Goal: Use online tool/utility: Utilize a website feature to perform a specific function

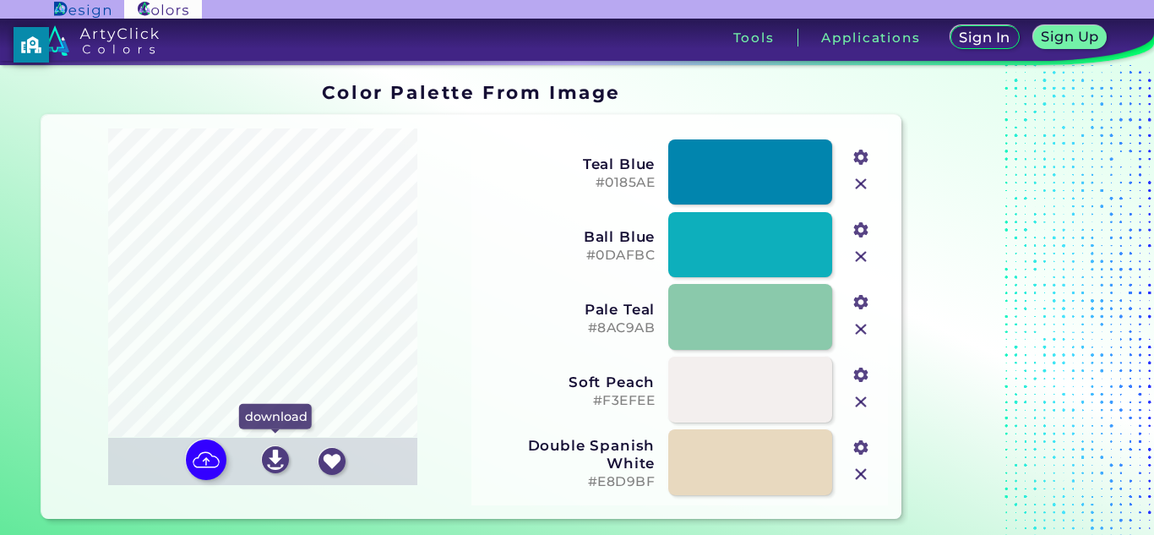
click at [0, 0] on input "file" at bounding box center [0, 0] width 0 height 0
type input "#e4eaf0"
type input "#7d6c5d"
type input "#769ebe"
type input "#cbd7e3"
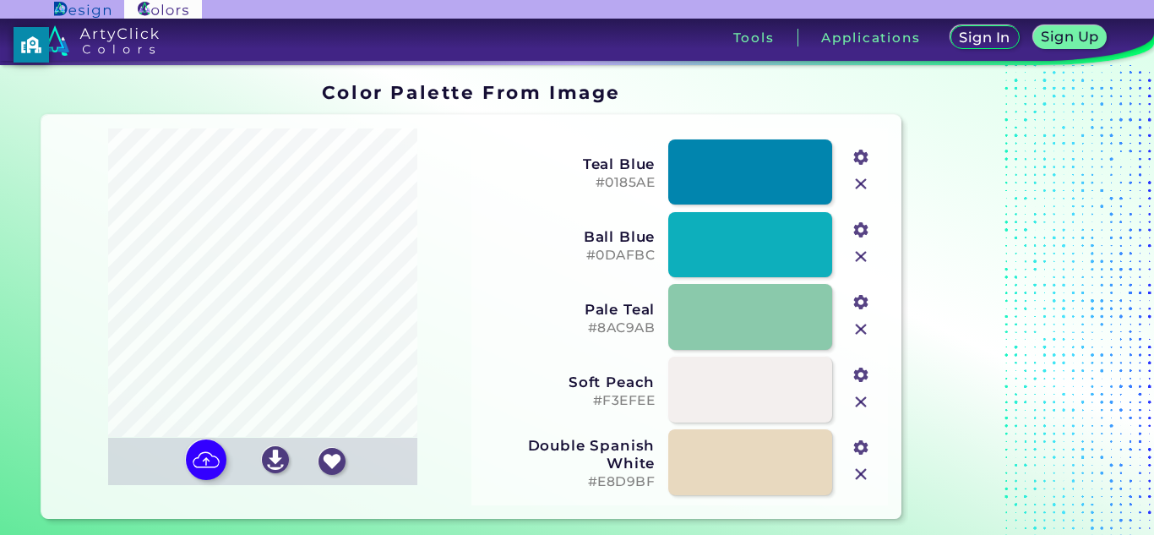
type input "#a8bed2"
type input "#394150"
type input "#fbfcfc"
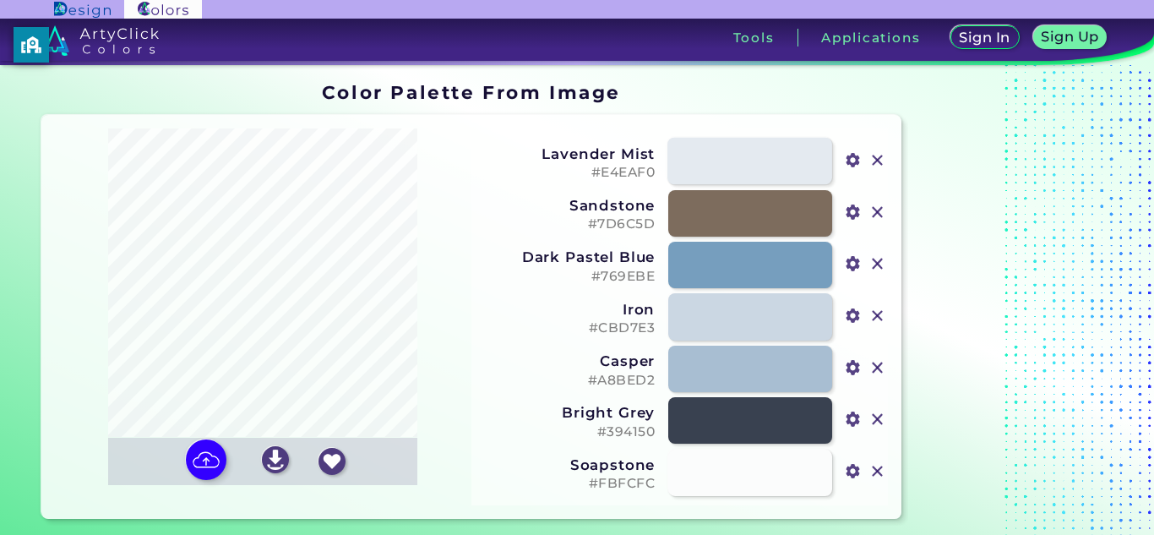
click at [732, 174] on link at bounding box center [749, 161] width 165 height 47
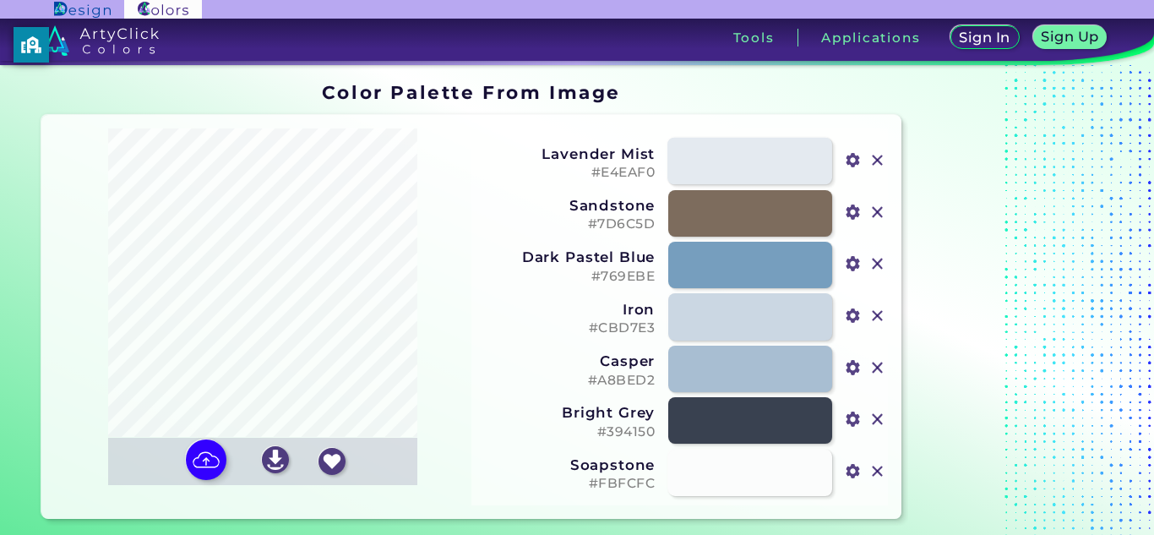
click at [732, 174] on link at bounding box center [749, 161] width 165 height 47
click at [513, 248] on div "Oops - something went wrong. Please try again. Reordering Off Lavender Mist #E4…" at bounding box center [679, 316] width 416 height 377
click at [635, 176] on h5 "#E4EAF0" at bounding box center [568, 173] width 172 height 16
click at [0, 0] on input "file" at bounding box center [0, 0] width 0 height 0
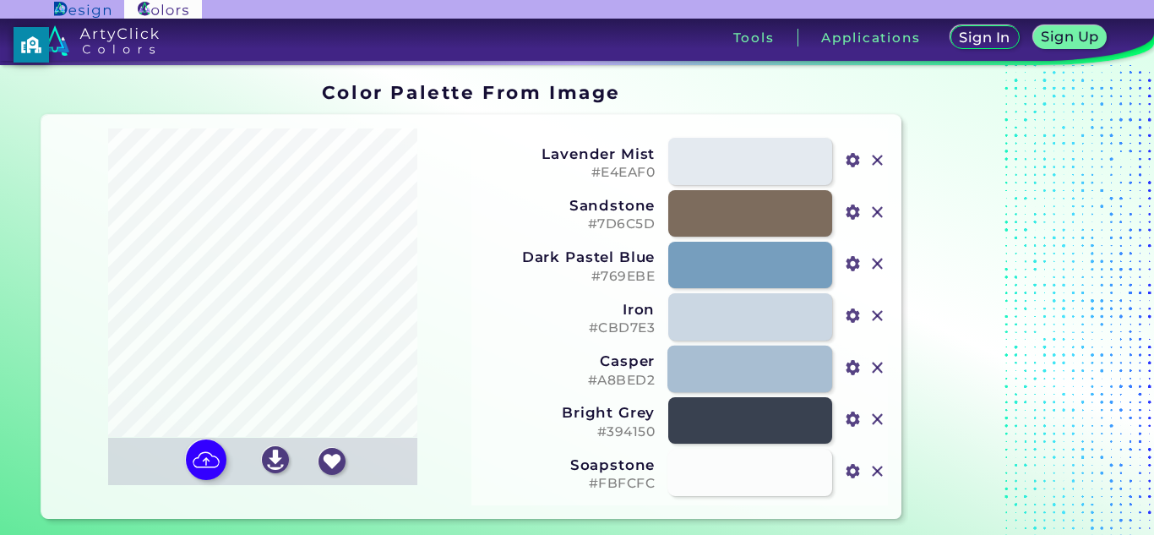
click at [684, 382] on link at bounding box center [749, 368] width 165 height 47
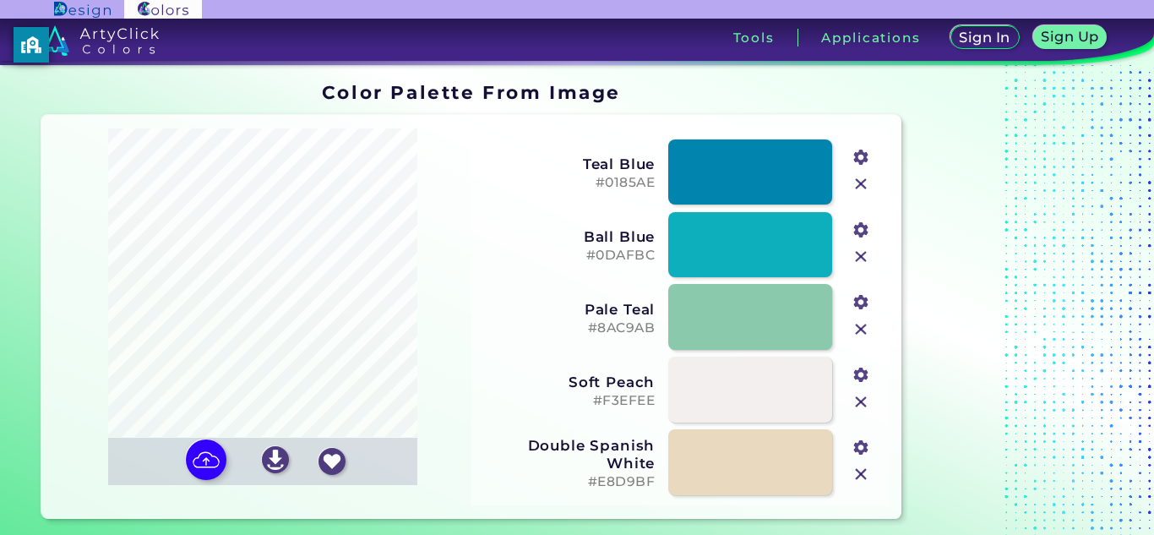
scroll to position [27, 0]
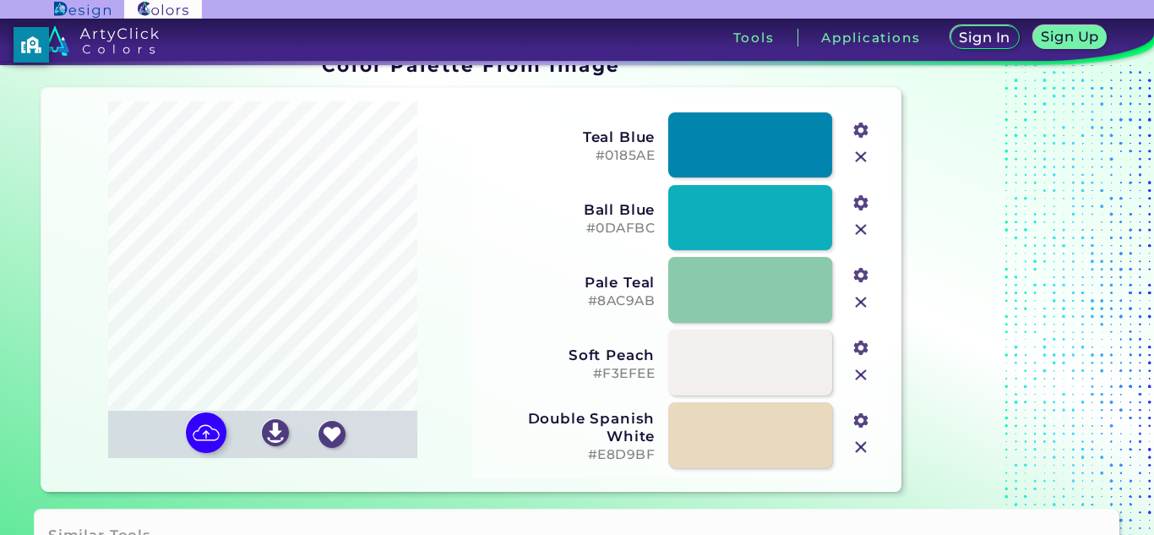
click at [0, 0] on input "file" at bounding box center [0, 0] width 0 height 0
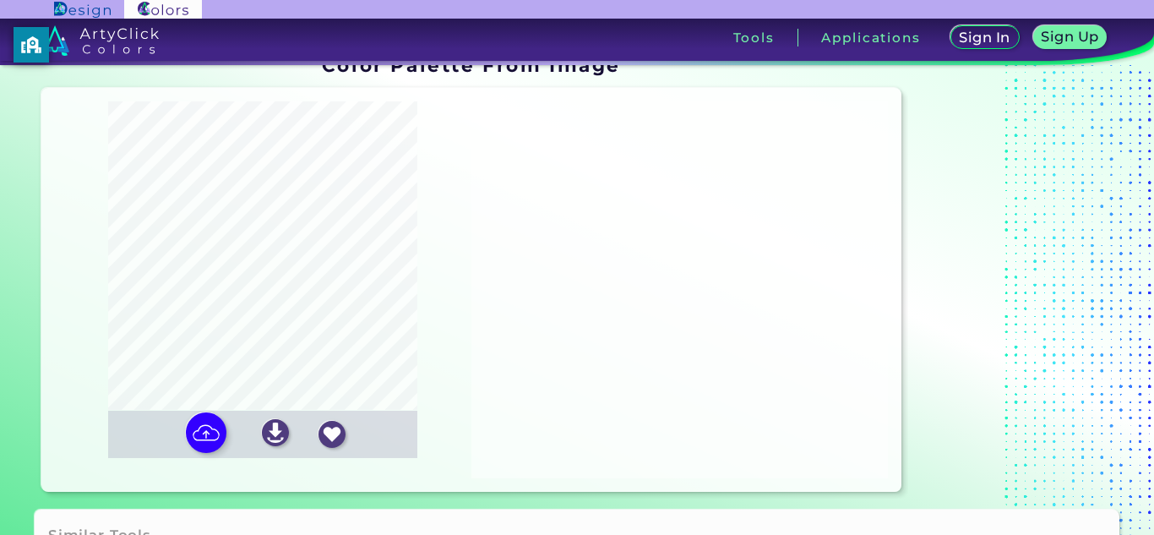
type input "#e4eaf0"
type input "#7d6c5d"
type input "#769ebe"
type input "#cbd7e3"
type input "#a8bed2"
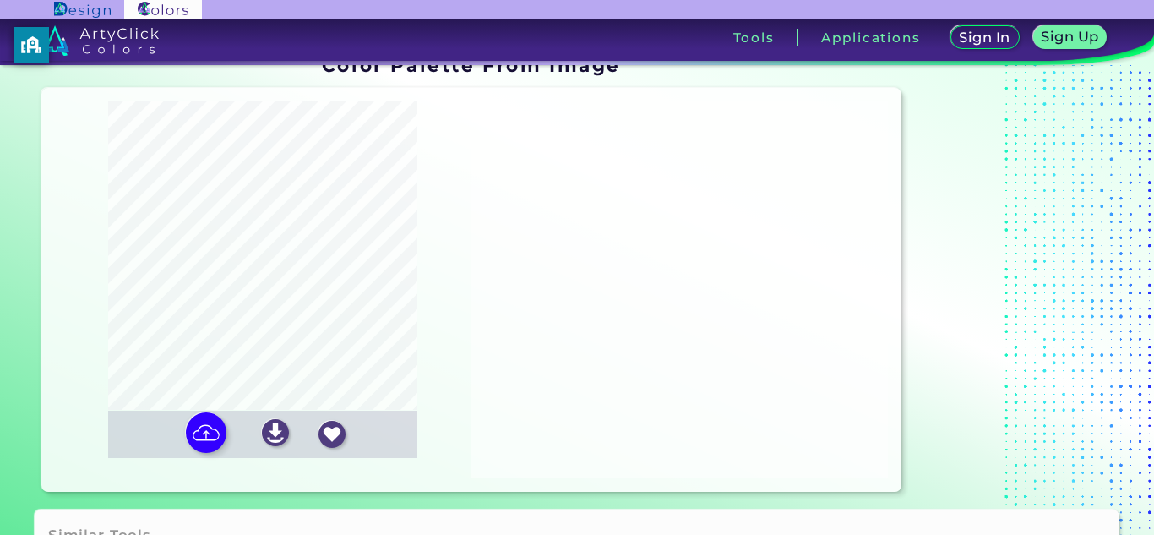
type input "#fbfcfc"
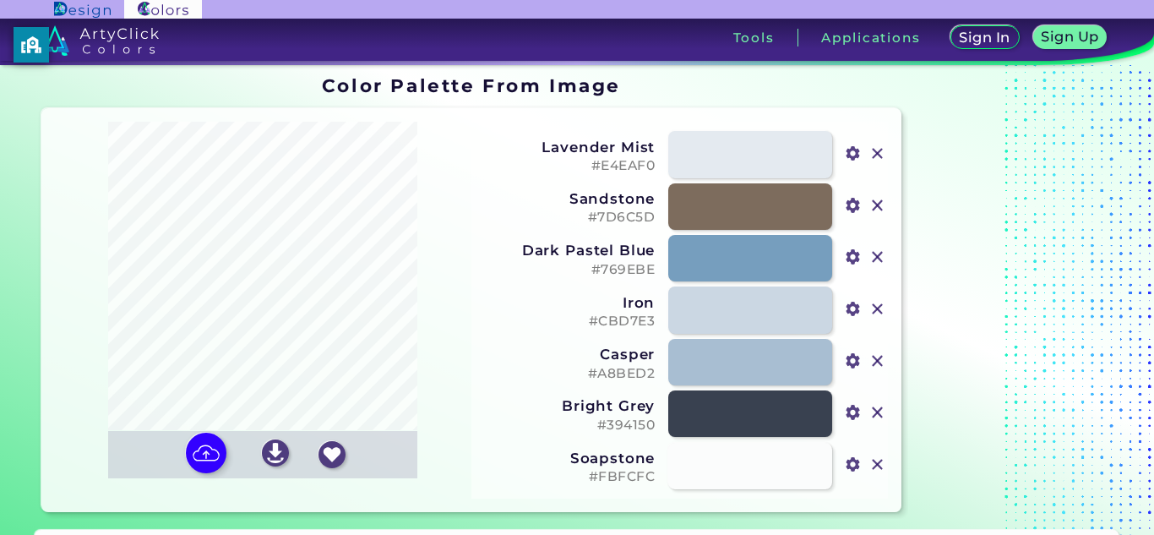
scroll to position [0, 0]
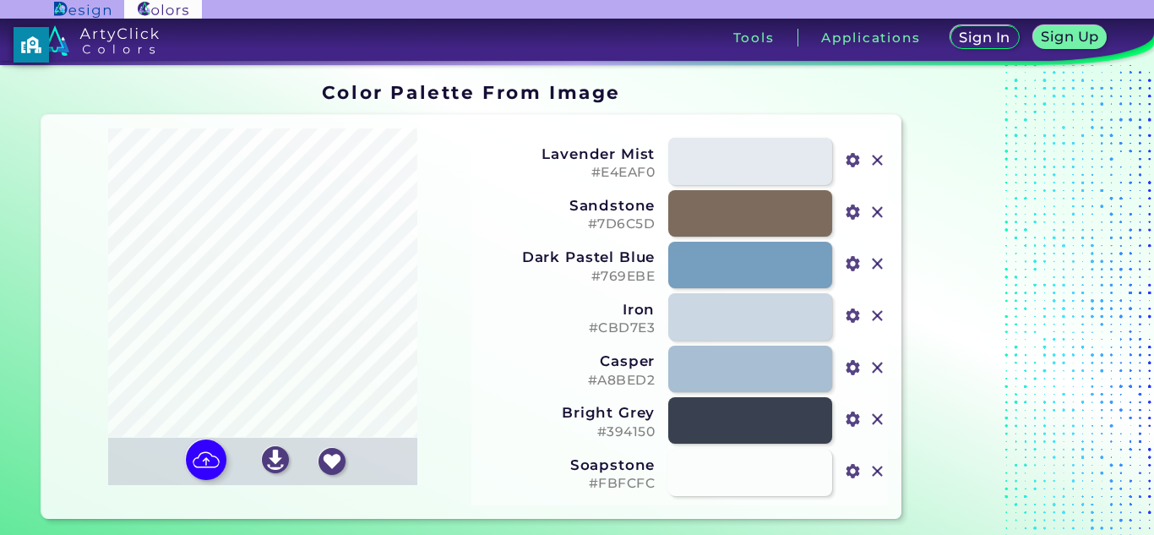
click at [0, 0] on input "file" at bounding box center [0, 0] width 0 height 0
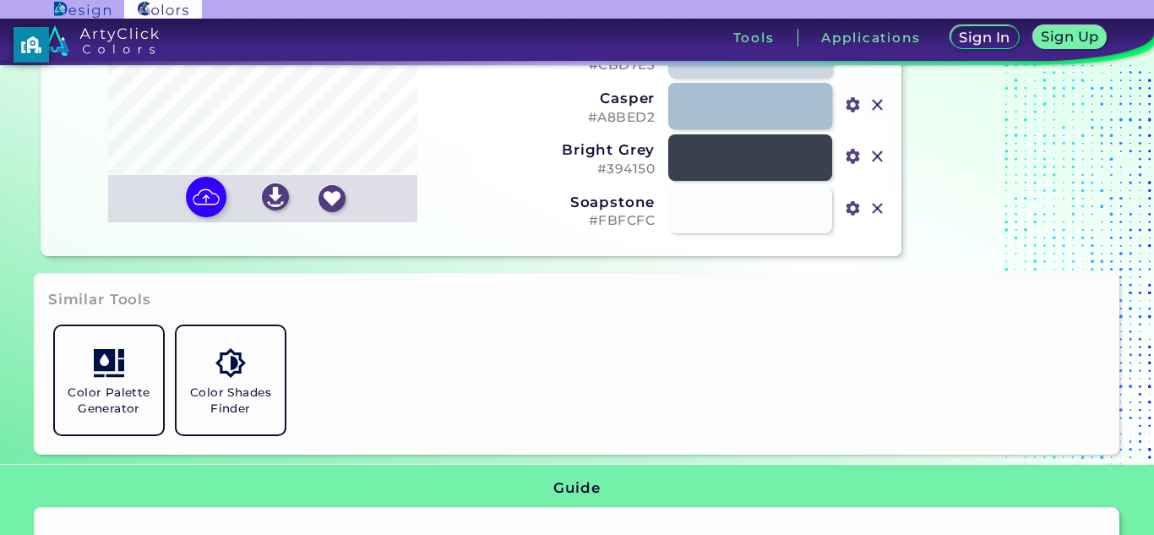
scroll to position [267, 0]
